Goal: Information Seeking & Learning: Learn about a topic

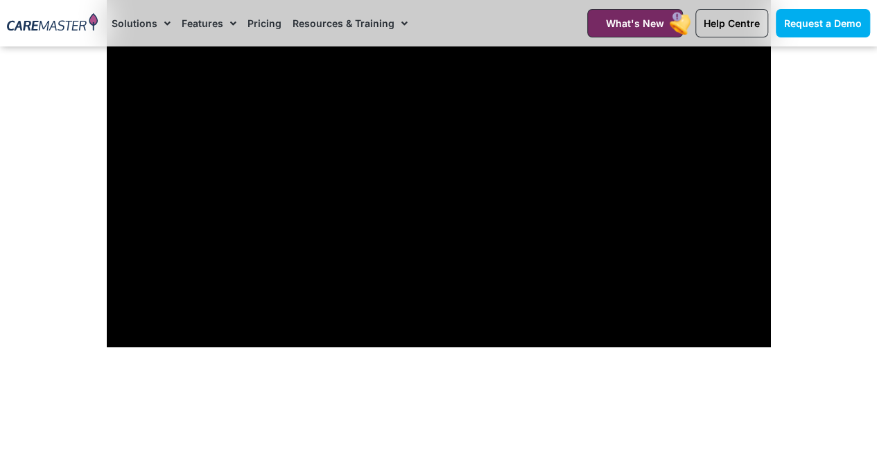
scroll to position [1179, 0]
